Goal: Transaction & Acquisition: Book appointment/travel/reservation

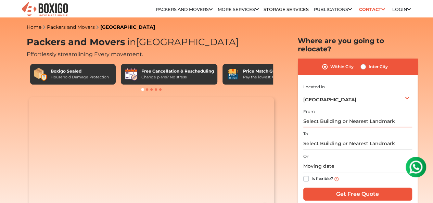
click at [344, 116] on input "text" at bounding box center [357, 121] width 109 height 12
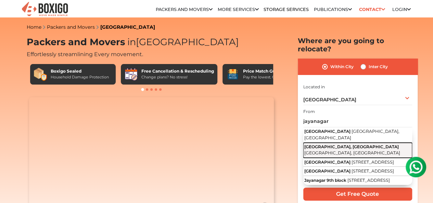
click at [353, 144] on span "[GEOGRAPHIC_DATA], [GEOGRAPHIC_DATA]" at bounding box center [351, 146] width 94 height 5
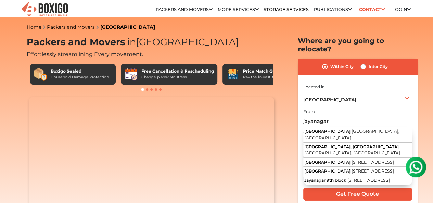
type input "[STREET_ADDRESS]"
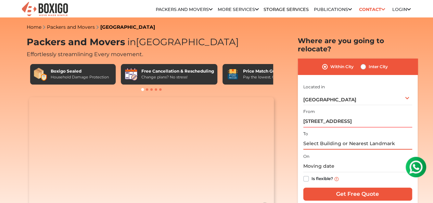
click at [330, 138] on input "text" at bounding box center [357, 144] width 109 height 12
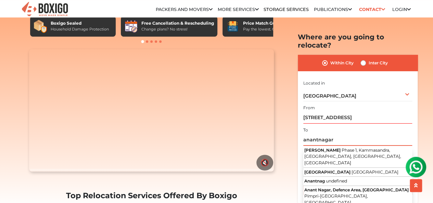
scroll to position [57, 0]
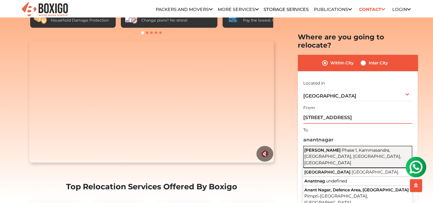
click at [351, 147] on span "Phase 1, Kammasandra, [GEOGRAPHIC_DATA], [GEOGRAPHIC_DATA], [GEOGRAPHIC_DATA]" at bounding box center [352, 156] width 97 height 18
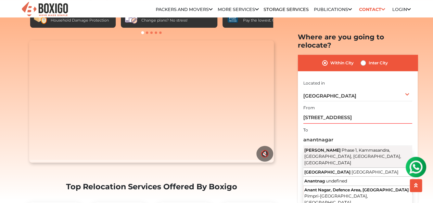
type input "[PERSON_NAME] Nagar, [STREET_ADDRESS]"
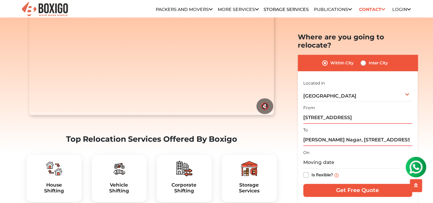
scroll to position [114, 0]
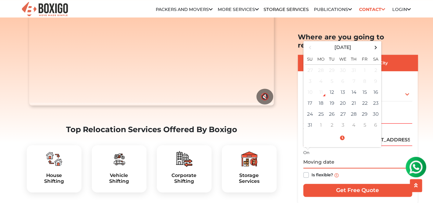
click at [355, 156] on input "text" at bounding box center [357, 162] width 109 height 12
click at [361, 87] on td "15" at bounding box center [364, 92] width 11 height 11
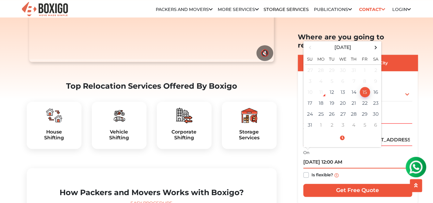
scroll to position [171, 0]
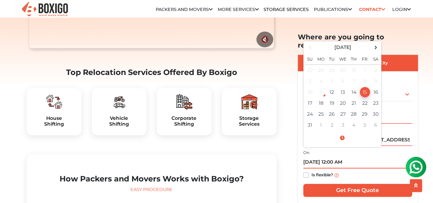
drag, startPoint x: 335, startPoint y: 152, endPoint x: 330, endPoint y: 155, distance: 6.0
click at [330, 156] on input "[DATE] 12:00 AM" at bounding box center [357, 162] width 109 height 12
type input "[DATE] 2:00 PM"
click at [407, 148] on div "On [DATE] 2:00 PM [DATE] Su Mo Tu We Th Fr Sa 27 28 29 30 31 1 2 3 4 5 6 7 8 9 …" at bounding box center [357, 165] width 109 height 34
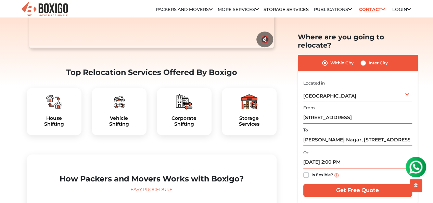
click at [328, 156] on input "[DATE] 2:00 PM" at bounding box center [357, 162] width 109 height 12
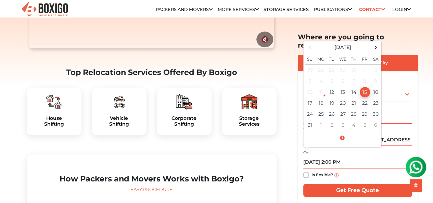
click at [365, 87] on td "15" at bounding box center [364, 92] width 11 height 11
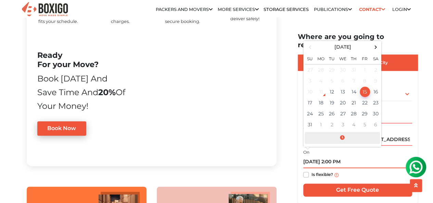
scroll to position [456, 0]
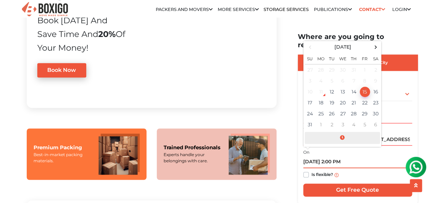
click at [344, 132] on span at bounding box center [342, 138] width 75 height 12
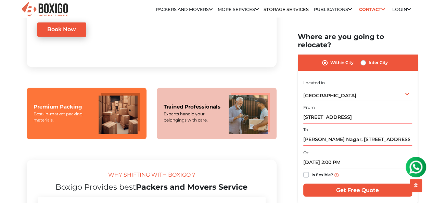
scroll to position [513, 0]
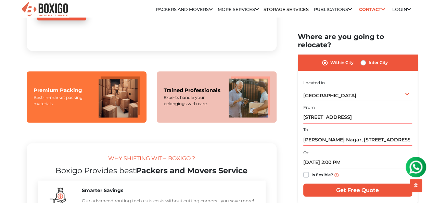
click at [339, 168] on div "Is flexible?" at bounding box center [357, 174] width 109 height 13
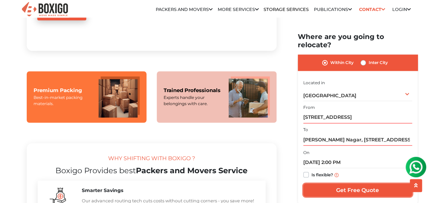
click at [352, 185] on input "Get Free Quote" at bounding box center [357, 190] width 109 height 13
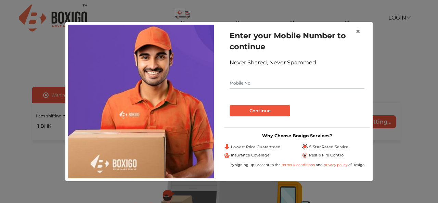
click at [256, 85] on input "text" at bounding box center [297, 83] width 135 height 11
type input "9902866628"
click at [260, 107] on button "Continue" at bounding box center [260, 111] width 61 height 12
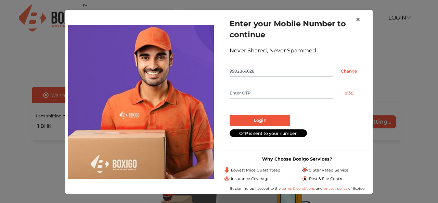
click at [248, 91] on input "text" at bounding box center [282, 93] width 104 height 11
type input "3366"
click at [262, 122] on button "Login" at bounding box center [260, 121] width 61 height 12
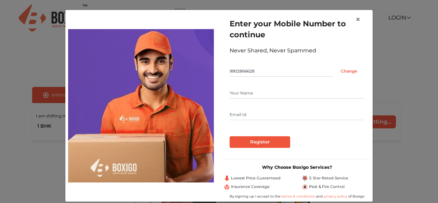
click at [266, 90] on input "text" at bounding box center [297, 93] width 135 height 11
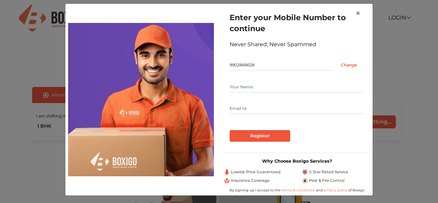
scroll to position [8, 0]
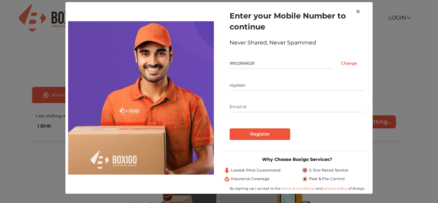
type input "roystan"
click at [269, 104] on input "text" at bounding box center [297, 106] width 135 height 11
type input "dias.roystan@gmail.com"
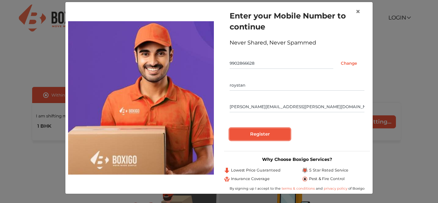
click at [271, 135] on input "Register" at bounding box center [260, 134] width 61 height 12
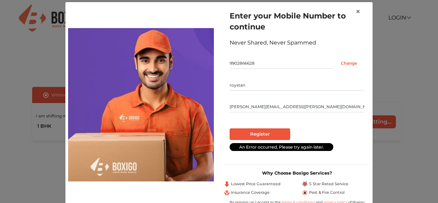
click at [294, 106] on input "dias.roystan@gmail.com" at bounding box center [297, 106] width 135 height 11
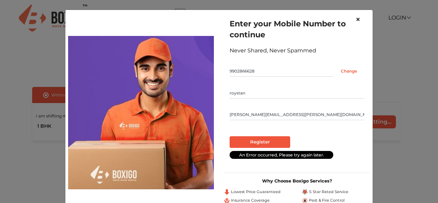
drag, startPoint x: 359, startPoint y: 18, endPoint x: 368, endPoint y: 43, distance: 26.7
click at [368, 42] on div "× Enter your Mobile Number to continue Never Shared, Never Spammed 9902866628 C…" at bounding box center [219, 113] width 308 height 206
click at [333, 93] on input "roystan" at bounding box center [297, 93] width 135 height 11
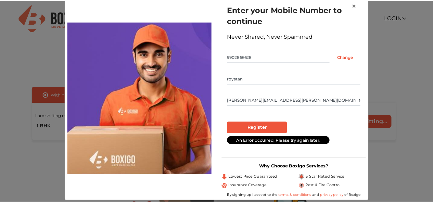
scroll to position [22, 0]
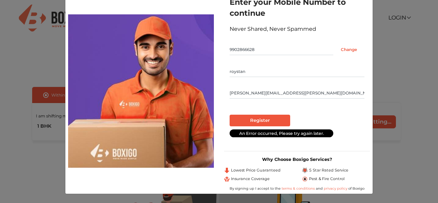
click at [287, 96] on input "dias.roystan@gmail.com" at bounding box center [297, 93] width 135 height 11
click at [266, 121] on input "Register" at bounding box center [260, 121] width 61 height 12
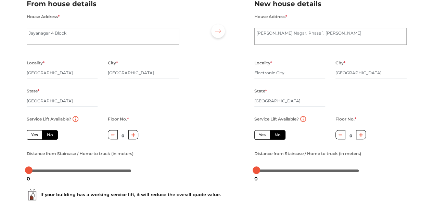
scroll to position [114, 0]
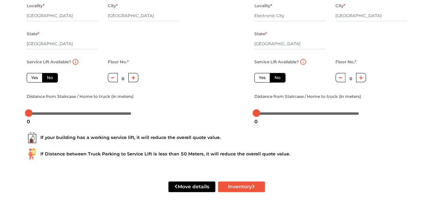
click at [33, 79] on label "Yes" at bounding box center [35, 78] width 16 height 10
click at [33, 79] on input "Yes" at bounding box center [33, 77] width 4 height 4
radio input "true"
click at [262, 81] on label "Yes" at bounding box center [262, 78] width 16 height 10
click at [262, 79] on input "Yes" at bounding box center [261, 77] width 4 height 4
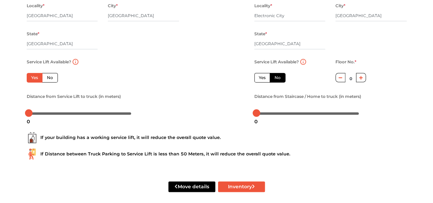
radio input "false"
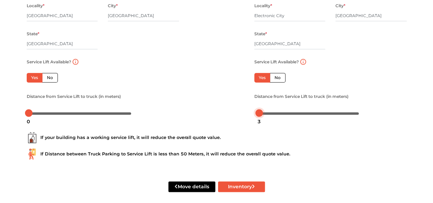
click at [259, 115] on div at bounding box center [259, 113] width 8 height 8
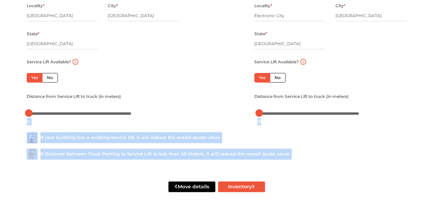
drag, startPoint x: 259, startPoint y: 116, endPoint x: 266, endPoint y: 116, distance: 6.5
click at [259, 116] on div "3" at bounding box center [259, 122] width 9 height 12
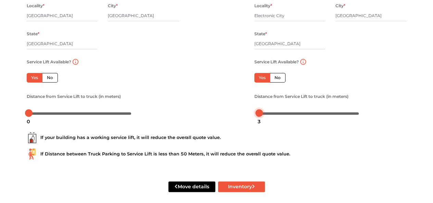
drag, startPoint x: 29, startPoint y: 115, endPoint x: 34, endPoint y: 114, distance: 5.5
click at [34, 114] on div at bounding box center [34, 113] width 8 height 8
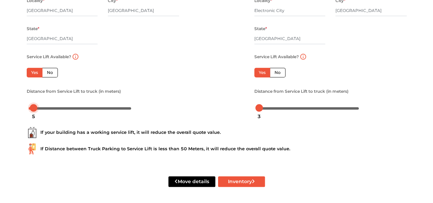
scroll to position [120, 0]
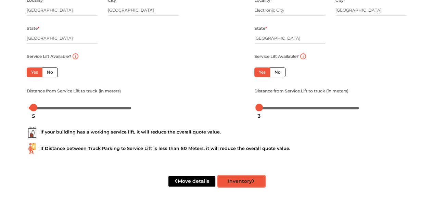
click at [244, 182] on button "Inventory" at bounding box center [241, 181] width 47 height 11
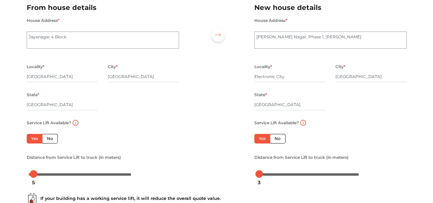
scroll to position [0, 0]
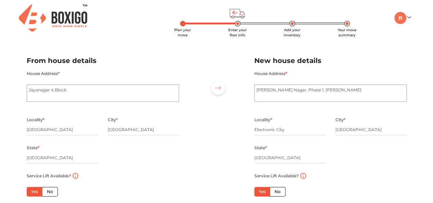
click at [230, 129] on div at bounding box center [216, 141] width 65 height 189
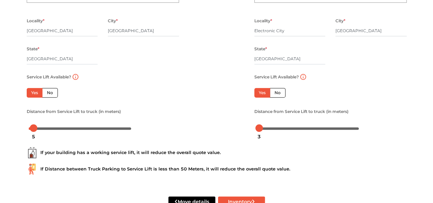
scroll to position [120, 0]
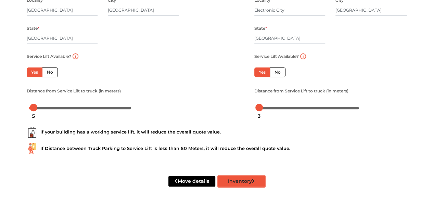
click at [237, 182] on button "Inventory" at bounding box center [241, 181] width 47 height 11
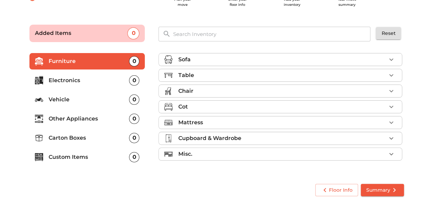
scroll to position [30, 0]
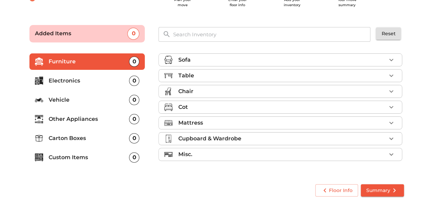
click at [197, 107] on div "Cot" at bounding box center [282, 107] width 208 height 8
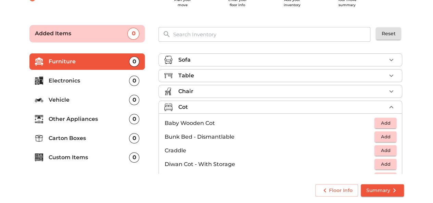
click at [378, 120] on span "Add" at bounding box center [385, 123] width 15 height 8
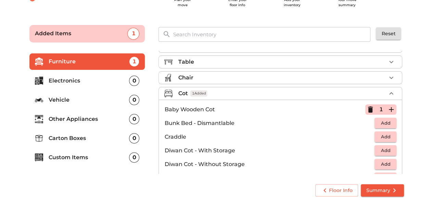
scroll to position [0, 0]
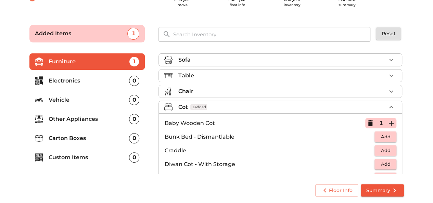
click at [368, 121] on icon "button" at bounding box center [370, 123] width 5 height 6
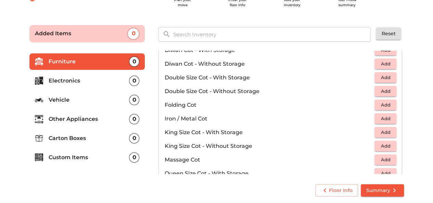
scroll to position [171, 0]
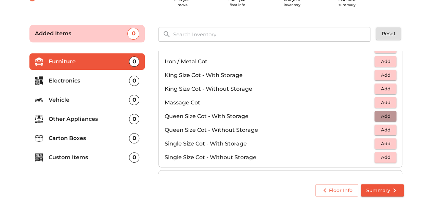
click at [379, 112] on span "Add" at bounding box center [385, 116] width 15 height 8
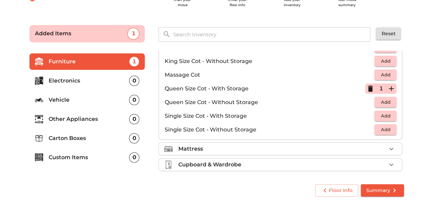
scroll to position [216, 0]
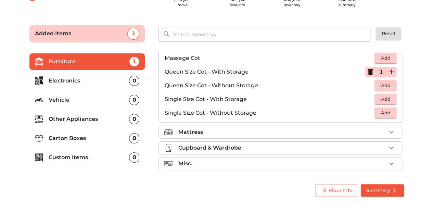
click at [258, 132] on div "Mattress" at bounding box center [282, 132] width 208 height 8
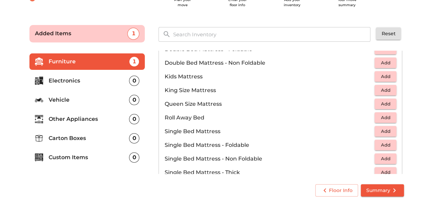
scroll to position [76, 0]
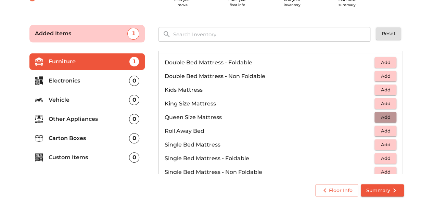
click at [379, 117] on span "Add" at bounding box center [385, 117] width 15 height 8
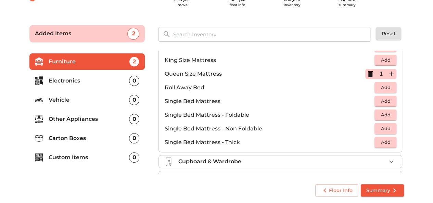
scroll to position [133, 0]
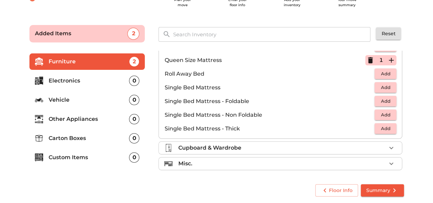
click at [383, 191] on span "Summary" at bounding box center [382, 190] width 32 height 9
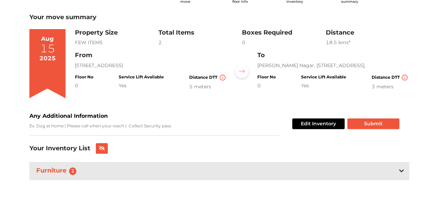
scroll to position [34, 0]
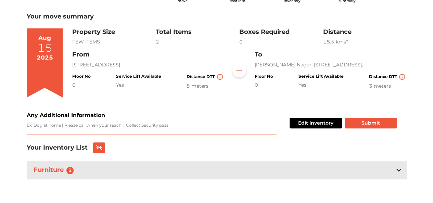
click at [63, 128] on textarea "Any Additional Information" at bounding box center [152, 128] width 250 height 13
type textarea "Cot need to dismantle and assemble at both end. and matrices may be not going t…"
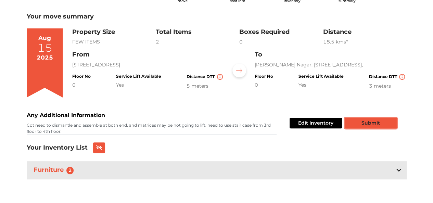
click at [369, 124] on button "Submit" at bounding box center [371, 123] width 52 height 11
